Goal: Information Seeking & Learning: Learn about a topic

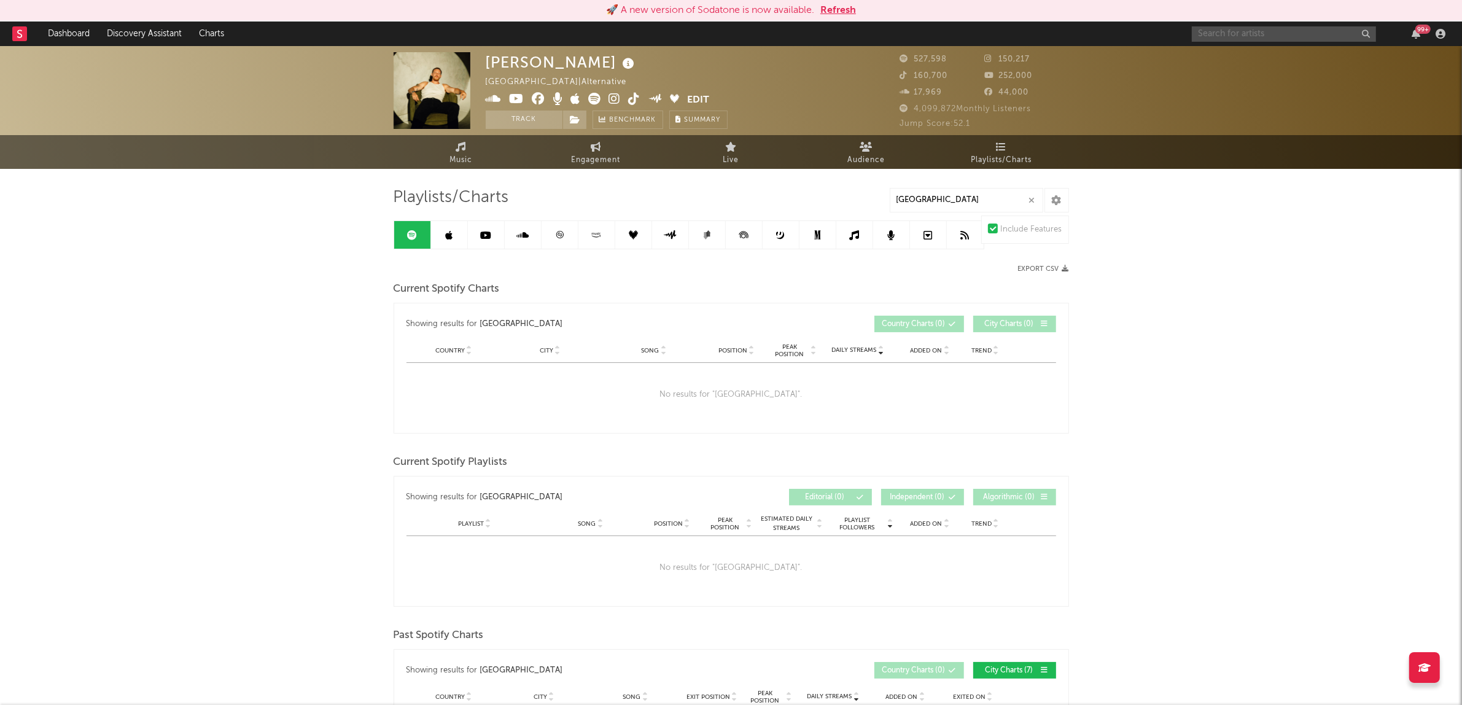
click at [1212, 29] on input "text" at bounding box center [1284, 33] width 184 height 15
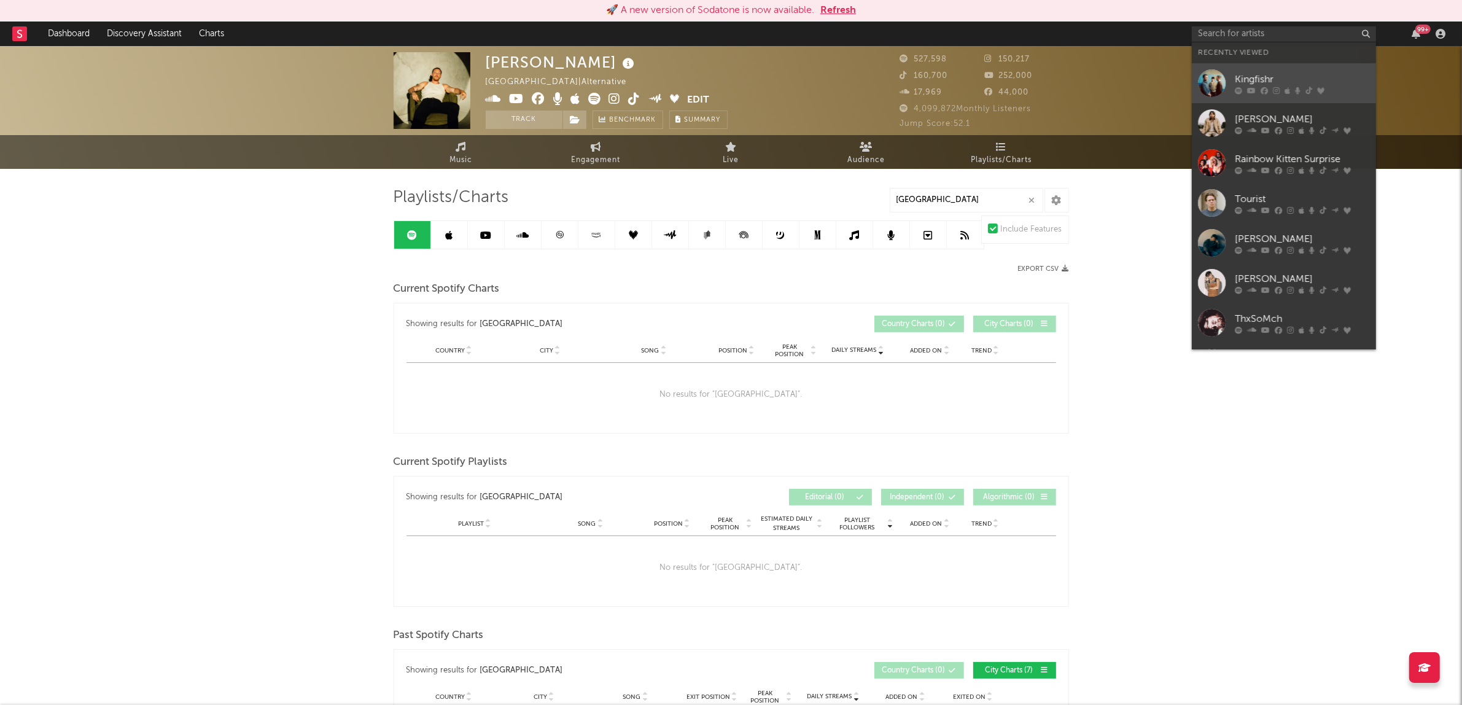
click at [1257, 77] on div "Kingfishr" at bounding box center [1302, 79] width 135 height 15
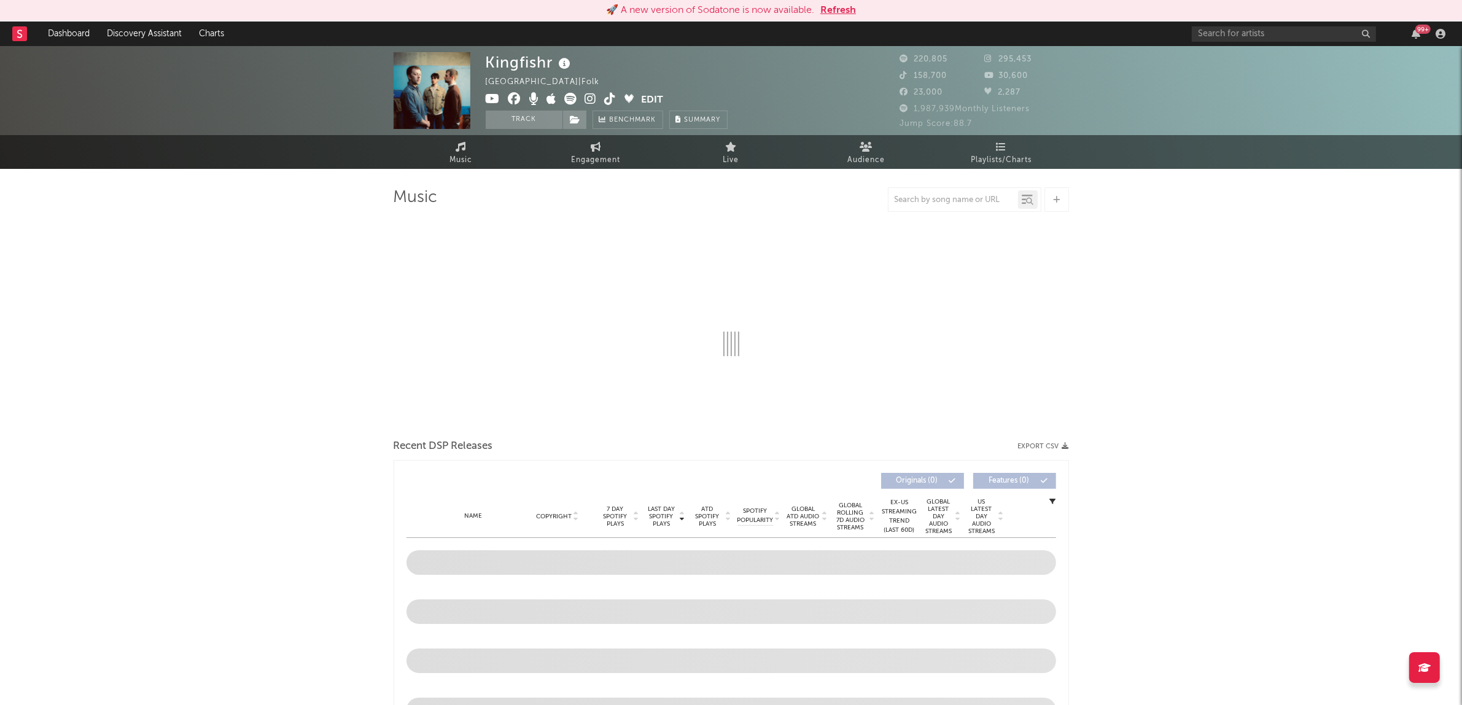
select select "6m"
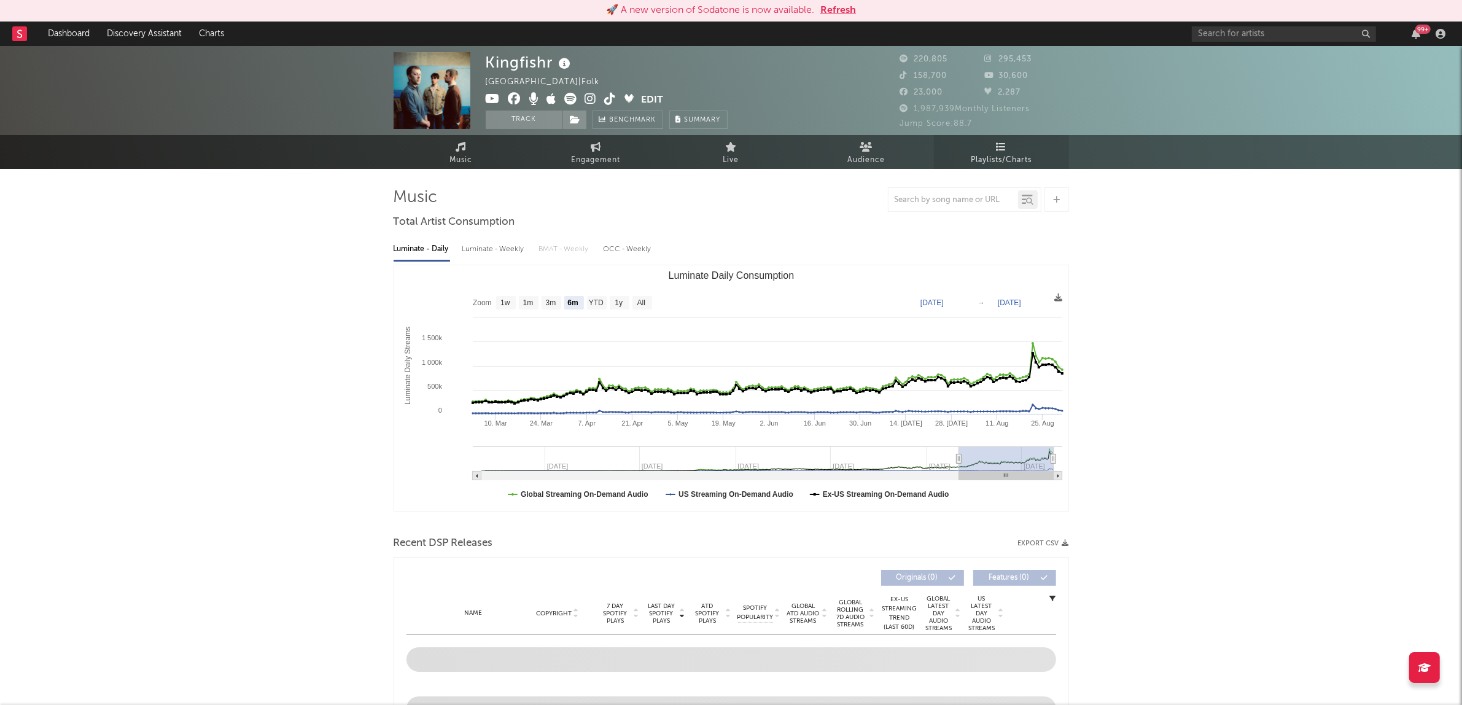
click at [999, 160] on span "Playlists/Charts" at bounding box center [1001, 160] width 61 height 15
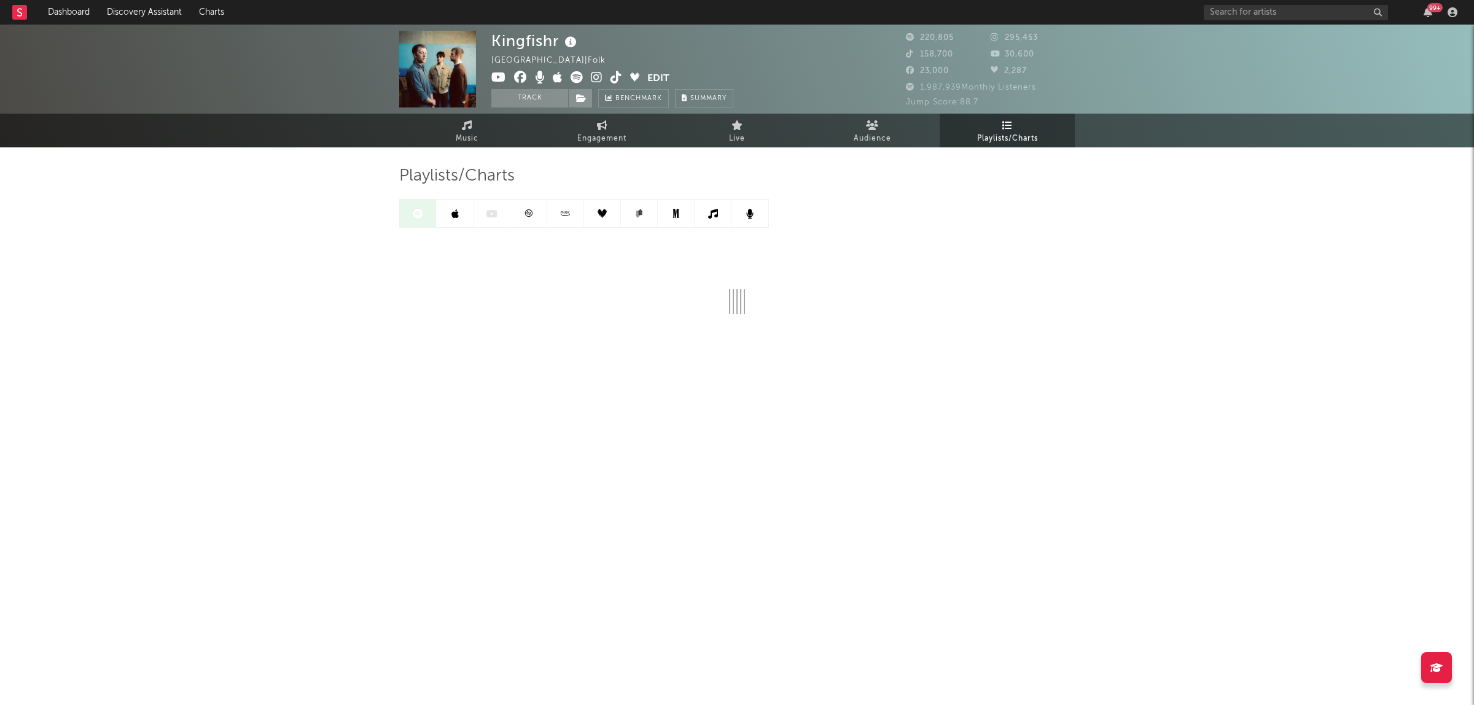
click at [538, 219] on link at bounding box center [528, 214] width 37 height 28
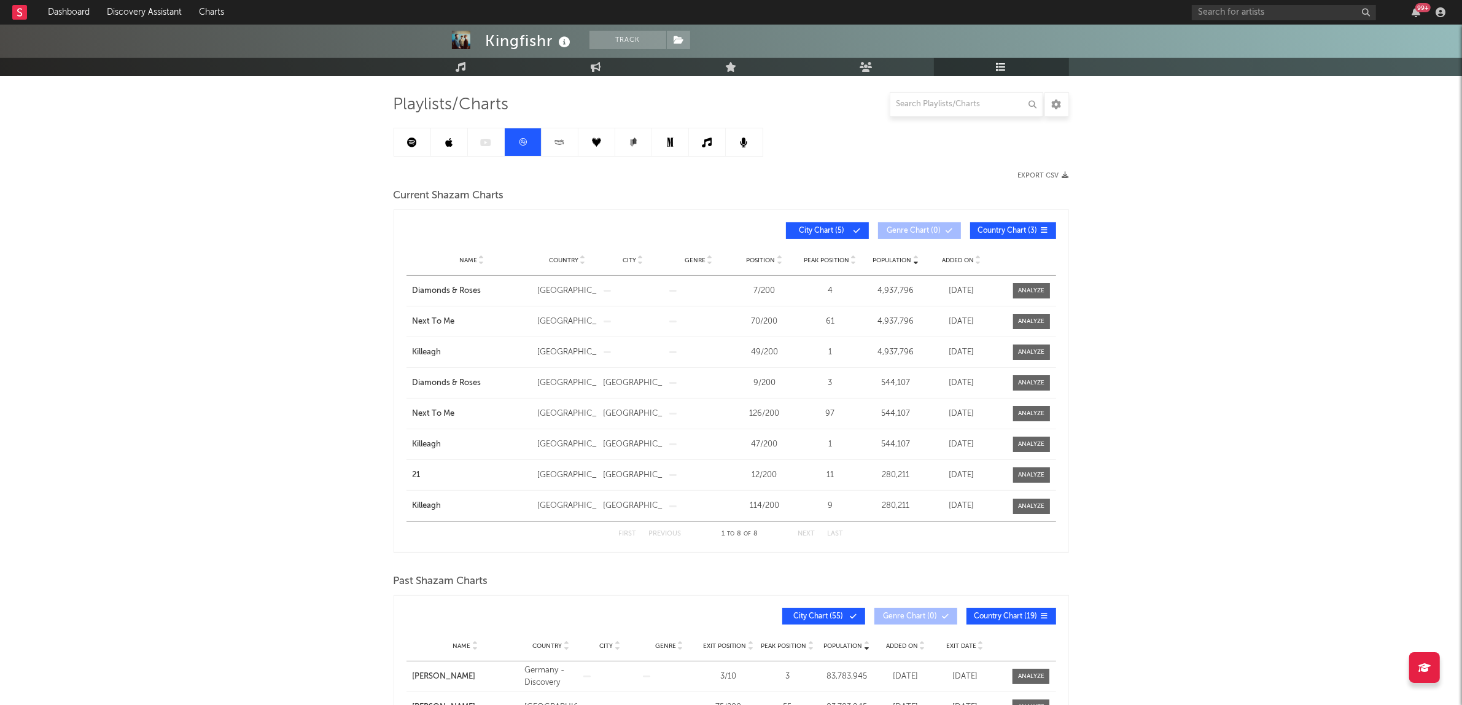
scroll to position [154, 0]
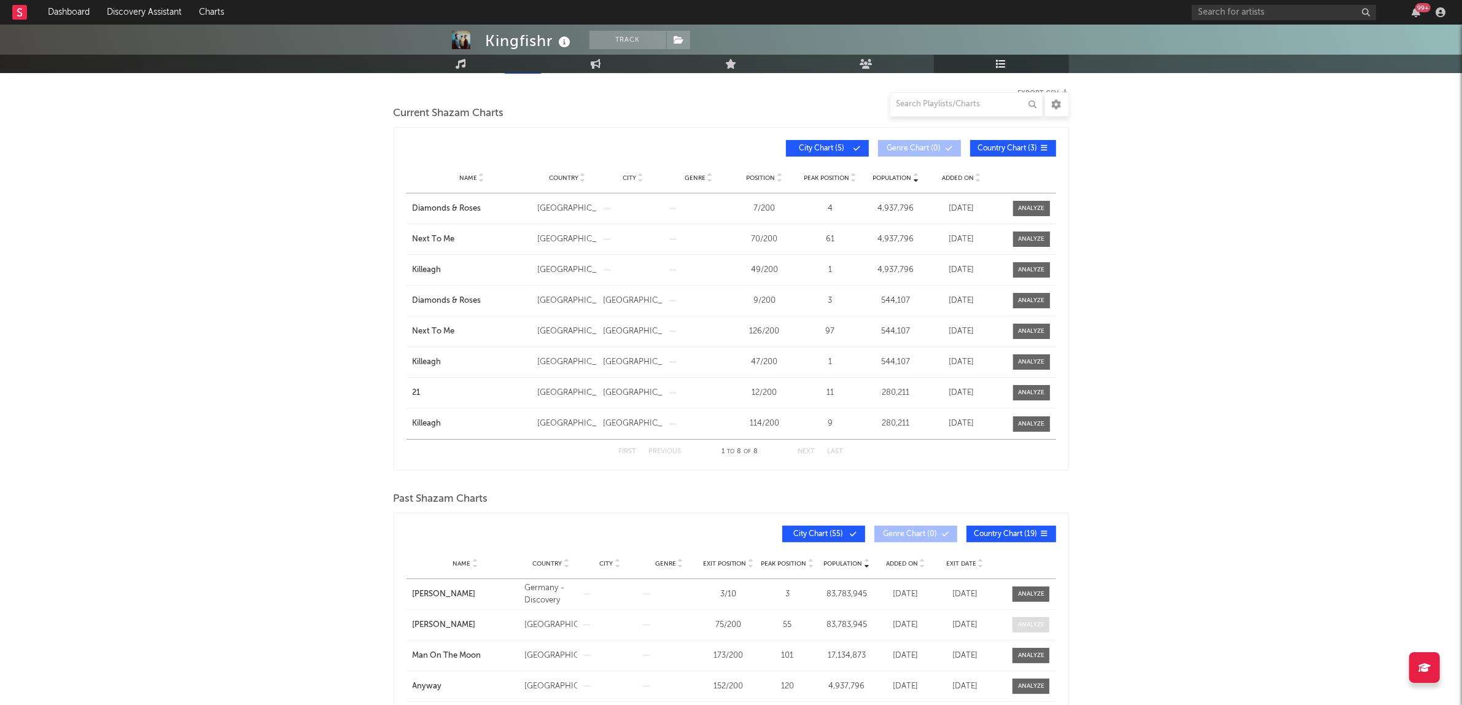
click at [1030, 625] on div at bounding box center [1031, 624] width 26 height 9
select select "All"
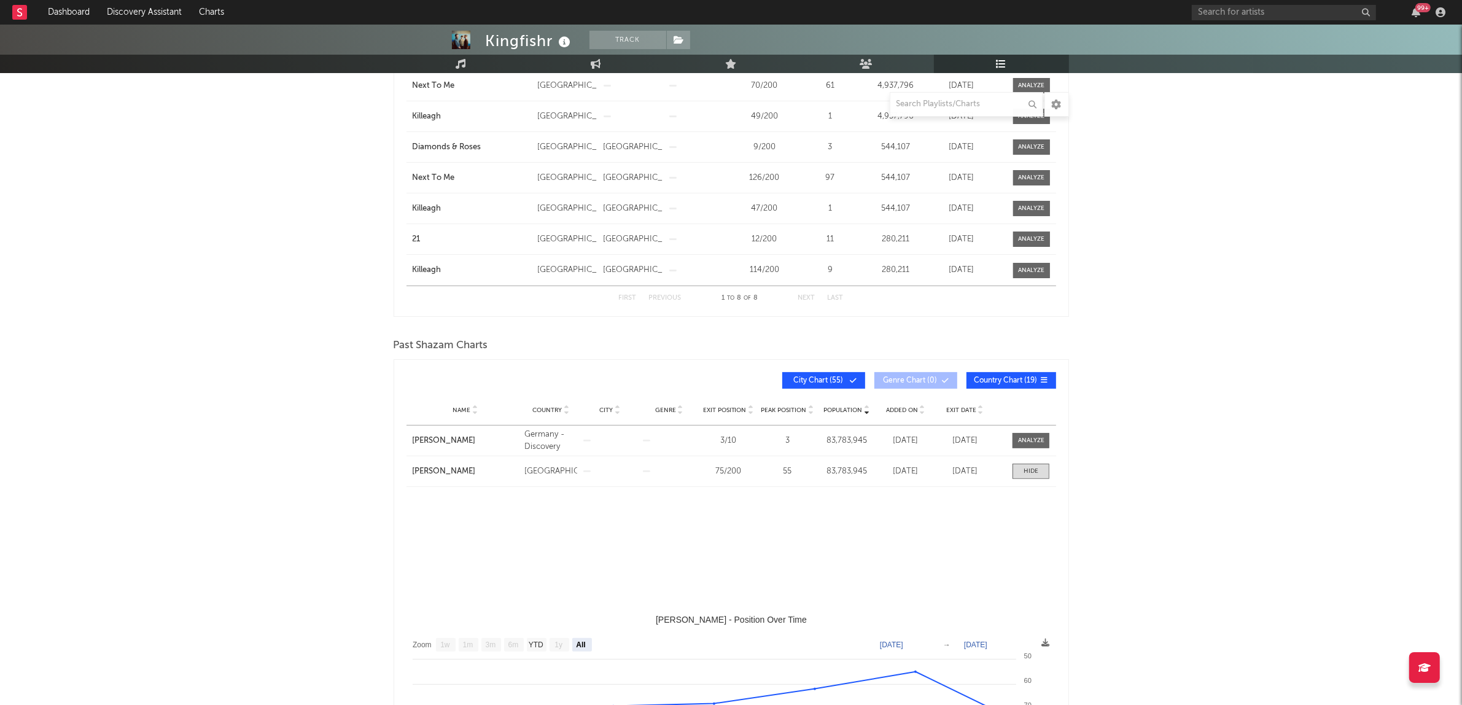
select select "3m"
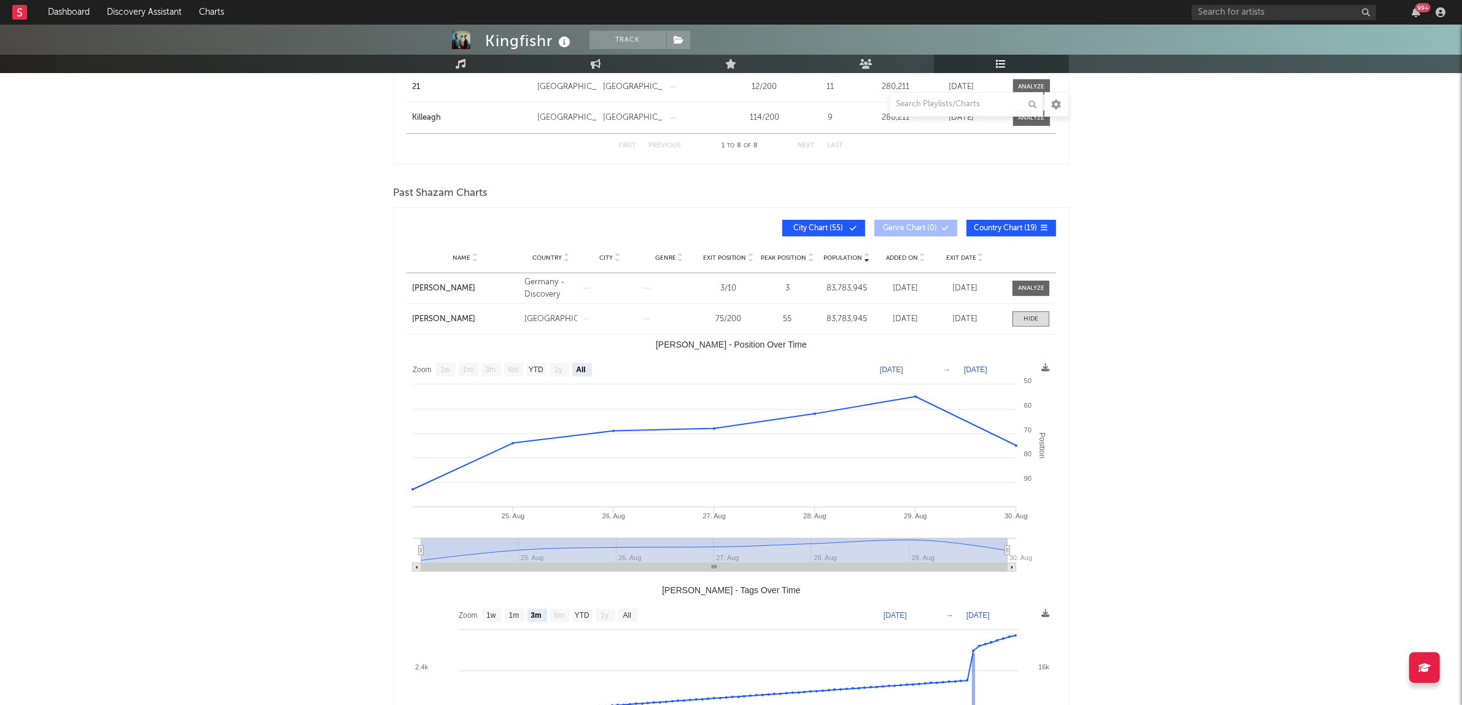
scroll to position [461, 0]
